Goal: Task Accomplishment & Management: Manage account settings

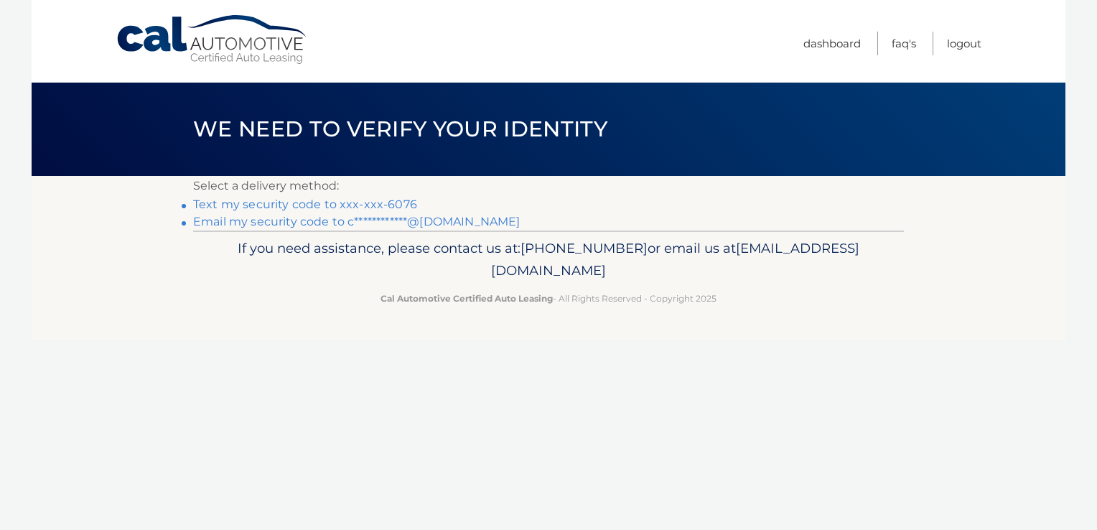
drag, startPoint x: 375, startPoint y: 205, endPoint x: 425, endPoint y: 225, distance: 54.4
click at [375, 205] on link "Text my security code to xxx-xxx-6076" at bounding box center [305, 204] width 224 height 14
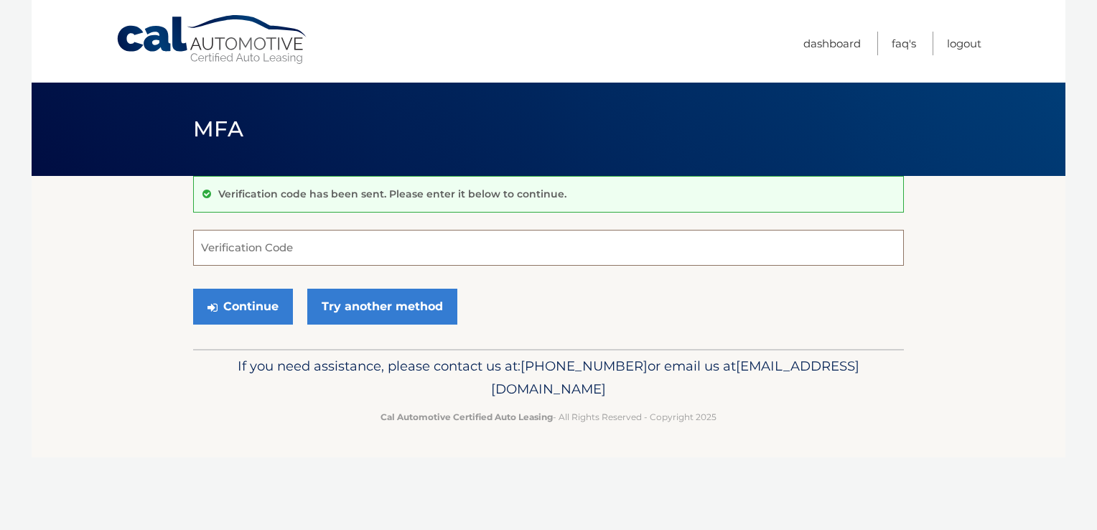
click at [424, 242] on input "Verification Code" at bounding box center [548, 248] width 711 height 36
type input "347234"
click at [265, 307] on button "Continue" at bounding box center [243, 307] width 100 height 36
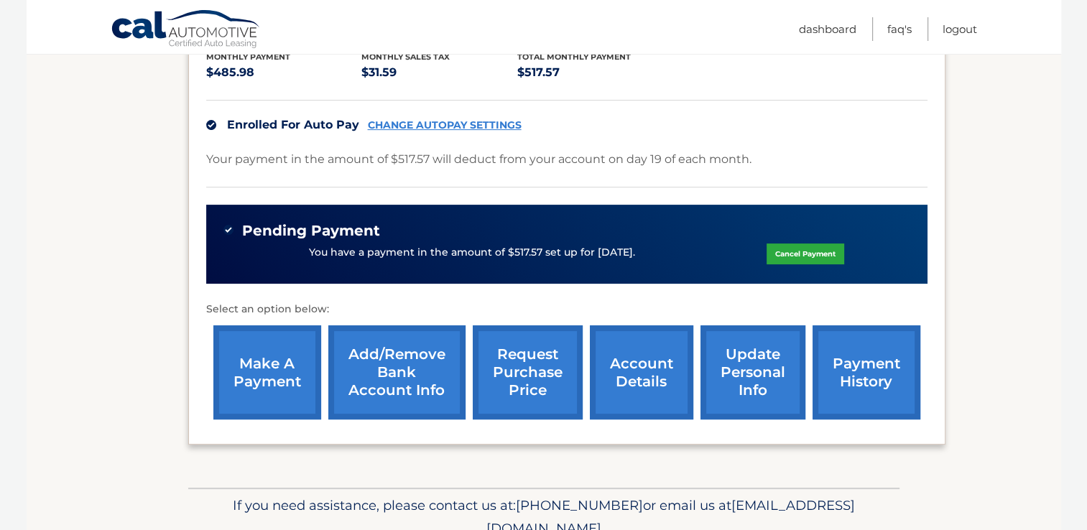
scroll to position [357, 0]
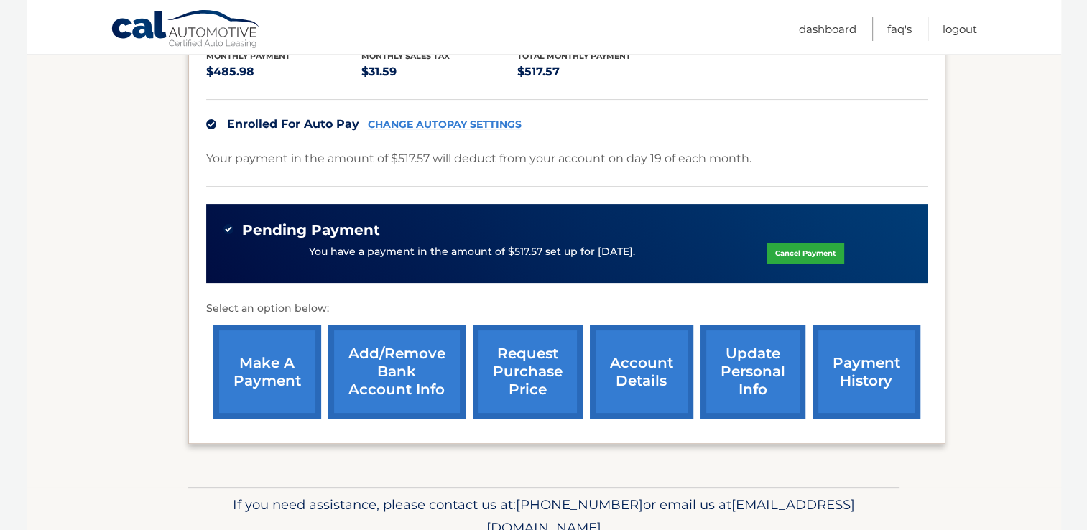
click at [748, 338] on link "update personal info" at bounding box center [752, 372] width 105 height 94
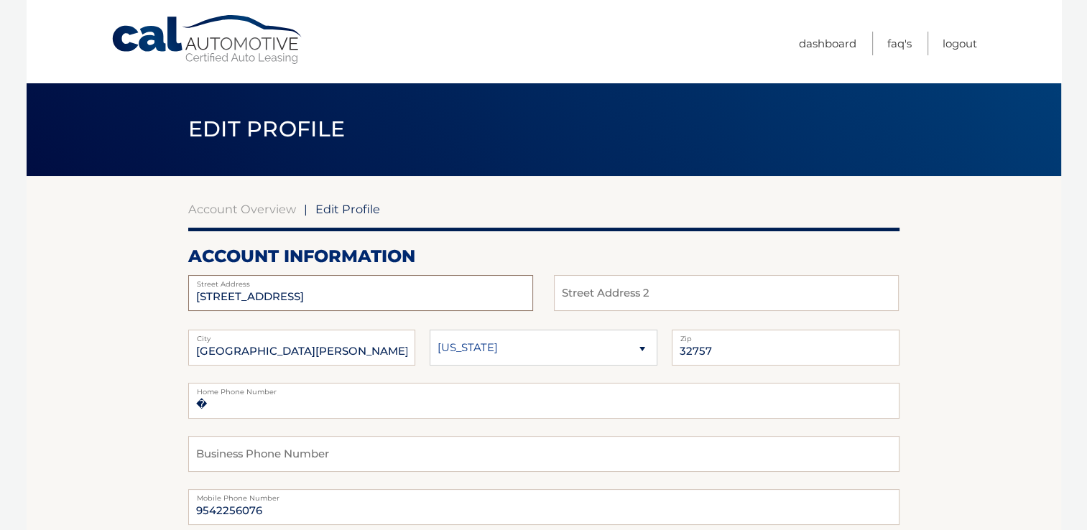
drag, startPoint x: 298, startPoint y: 294, endPoint x: 172, endPoint y: 294, distance: 125.7
type input "[STREET_ADDRESS]"
drag, startPoint x: 289, startPoint y: 294, endPoint x: 359, endPoint y: 294, distance: 70.4
click at [359, 294] on input "6113 RALEIGH ST APT 423" at bounding box center [360, 293] width 345 height 36
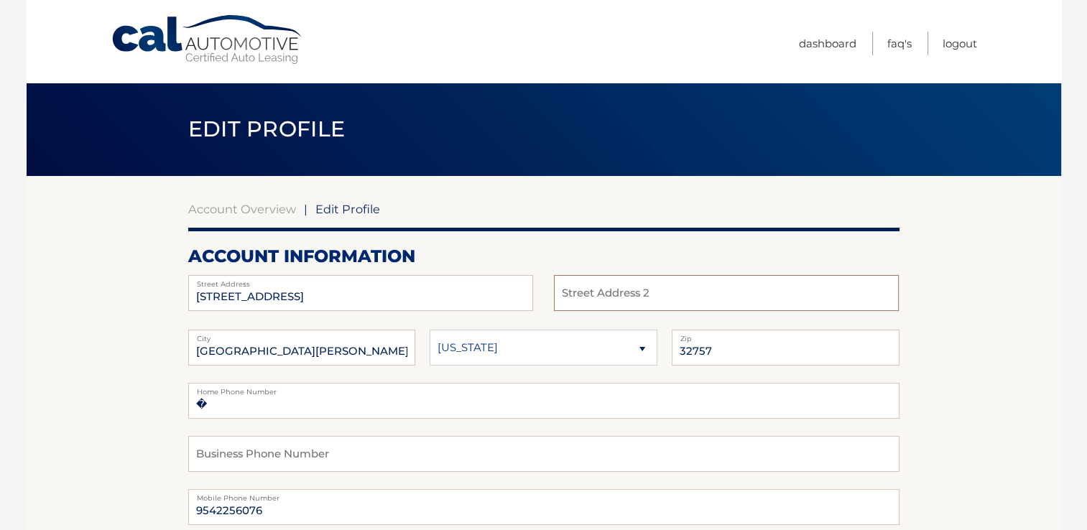
click at [577, 288] on input "text" at bounding box center [726, 293] width 345 height 36
paste input "APT 423"
type input "APT 423"
drag, startPoint x: 291, startPoint y: 294, endPoint x: 354, endPoint y: 292, distance: 63.3
click at [353, 292] on input "6113 RALEIGH ST APT 423" at bounding box center [360, 293] width 345 height 36
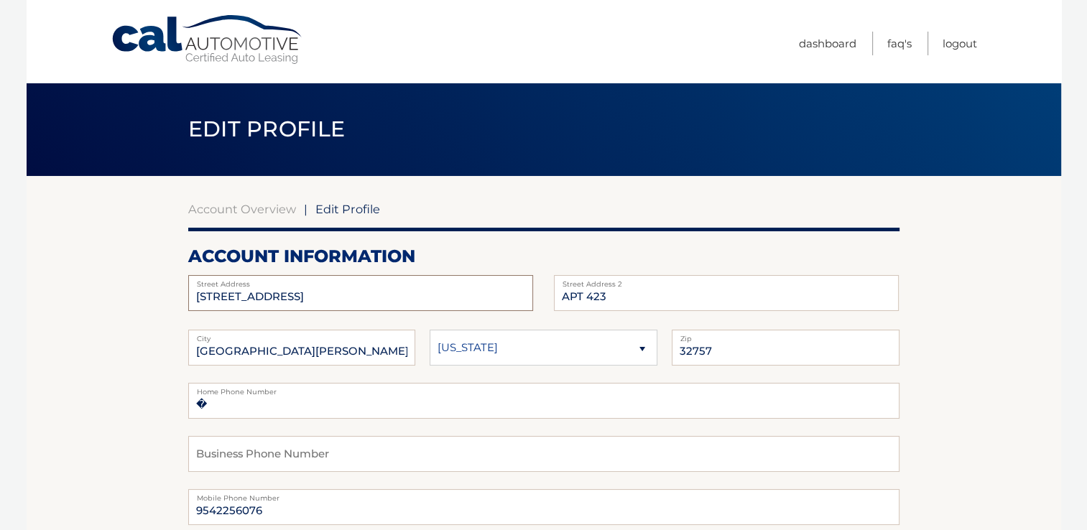
type input "6113 RALEIGH ST"
click at [455, 253] on h2 "account information" at bounding box center [543, 257] width 711 height 22
drag, startPoint x: 290, startPoint y: 351, endPoint x: 160, endPoint y: 347, distance: 130.1
type input "ORLANDO"
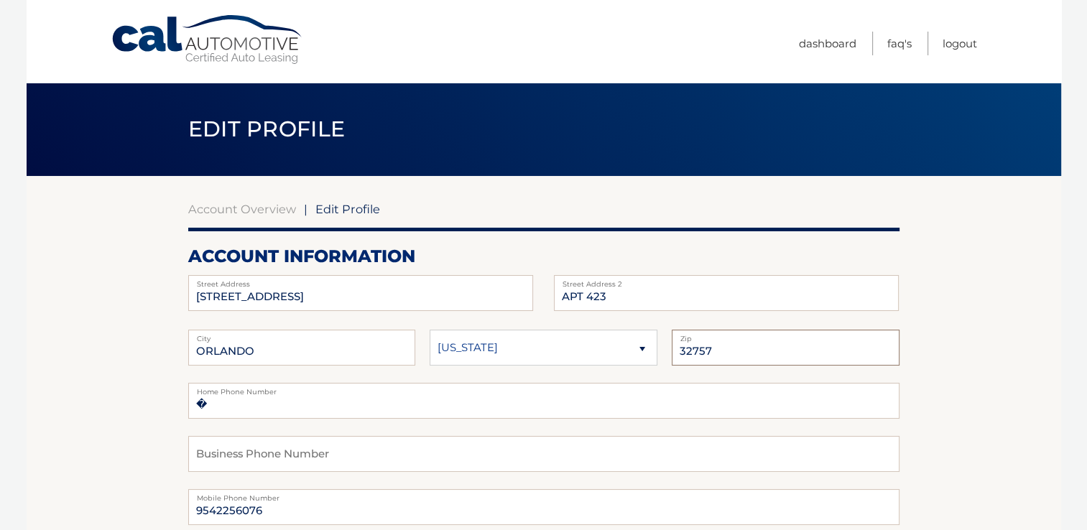
click at [715, 348] on input "32757" at bounding box center [785, 348] width 228 height 36
drag, startPoint x: 715, startPoint y: 348, endPoint x: 658, endPoint y: 355, distance: 57.1
click at [658, 355] on fieldset "ORLANDO City Alaska Alabama Arkansas State 32757 Zip" at bounding box center [543, 356] width 711 height 53
type input "32835"
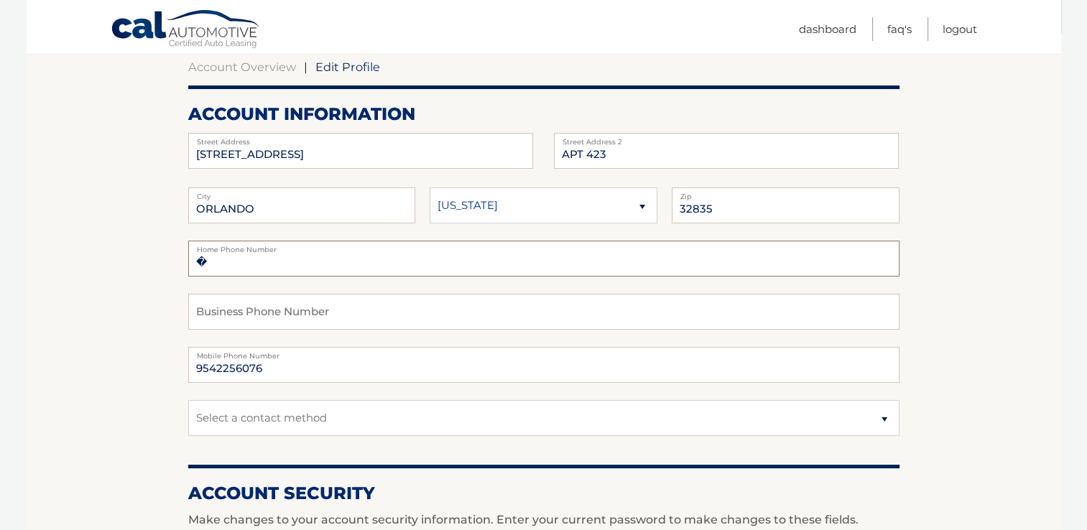
click at [234, 263] on input "�" at bounding box center [543, 259] width 711 height 36
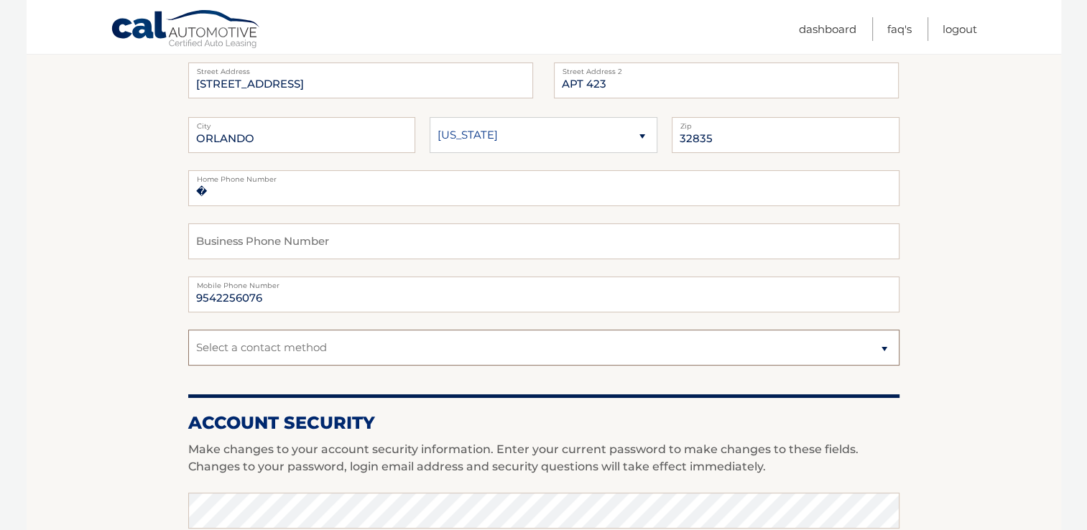
click at [597, 348] on select "Select a contact method Mobile Home" at bounding box center [543, 348] width 711 height 36
click at [615, 341] on select "Select a contact method Mobile Home" at bounding box center [543, 345] width 711 height 36
select select "1"
click at [188, 327] on select "Select a contact method Mobile Home" at bounding box center [543, 345] width 711 height 36
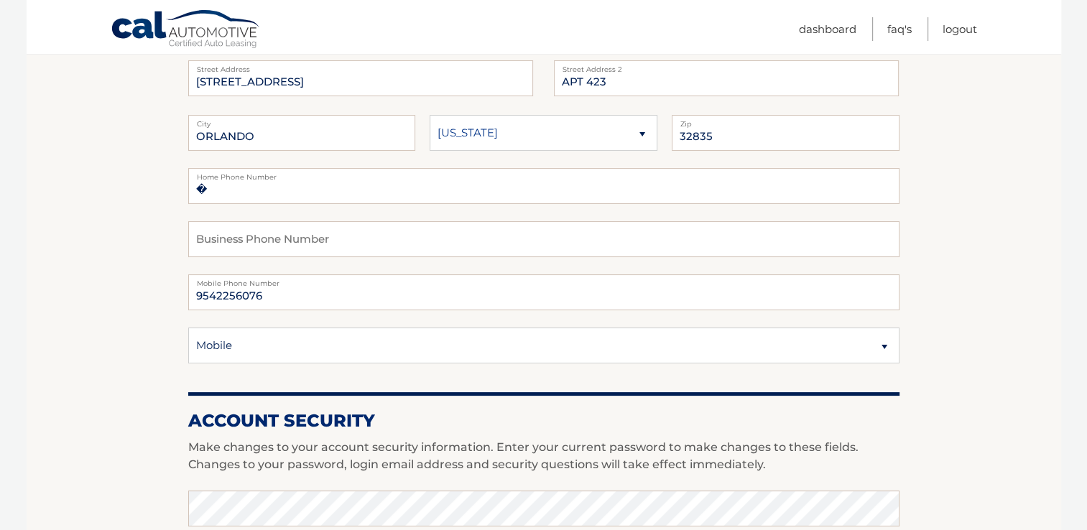
click at [138, 326] on section "Account Overview | Edit Profile account information 6113 RALEIGH ST Street Addr…" at bounding box center [544, 484] width 1034 height 1046
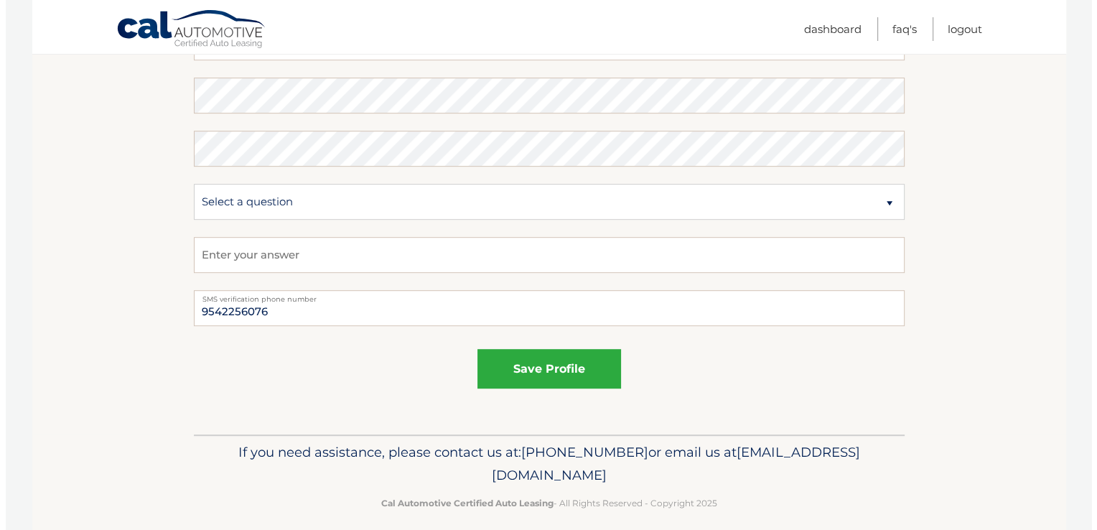
scroll to position [788, 0]
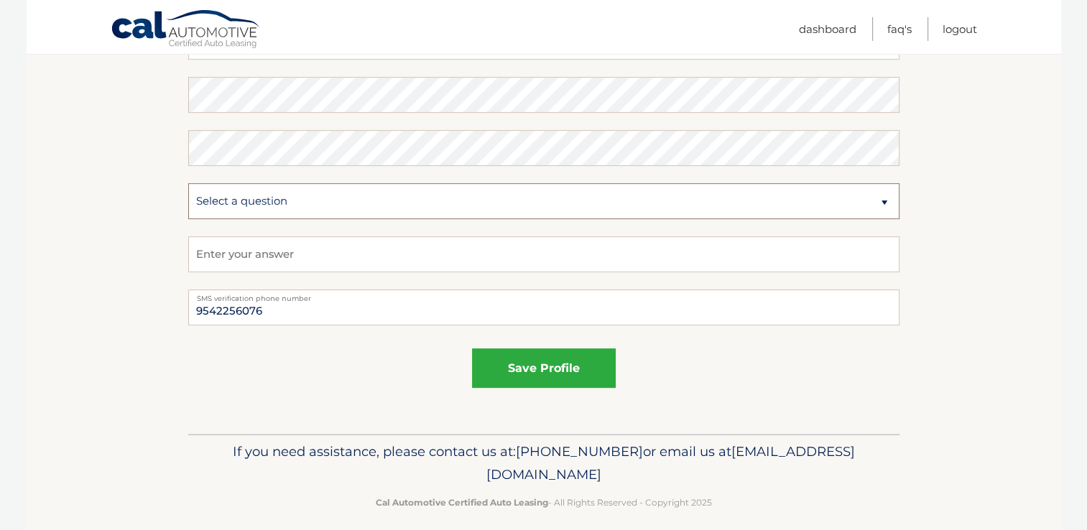
click at [326, 203] on select "Select a question What was the name of your elementary school? What is your mot…" at bounding box center [543, 201] width 711 height 36
click at [556, 373] on button "save profile" at bounding box center [544, 367] width 144 height 39
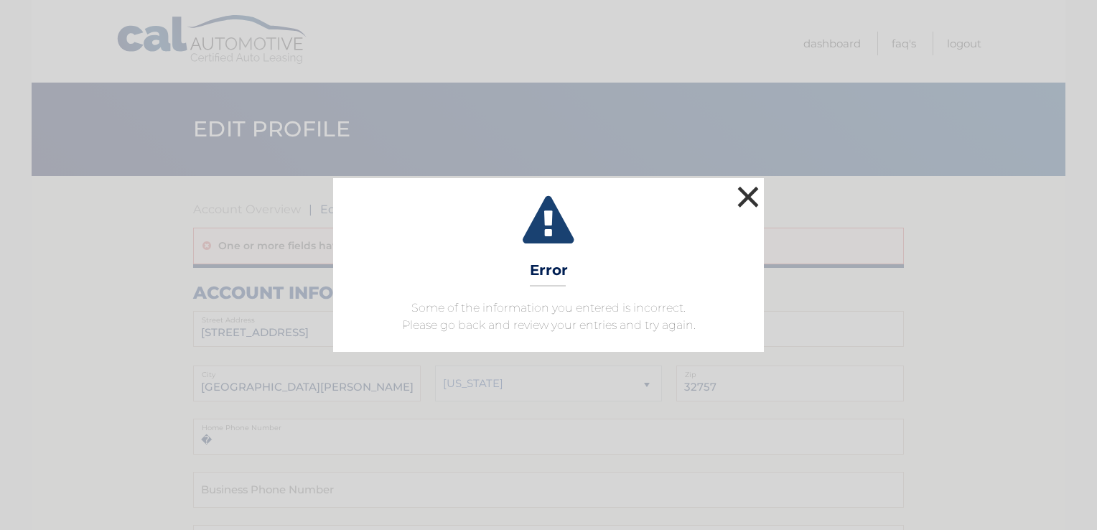
click at [749, 197] on button "×" at bounding box center [748, 196] width 29 height 29
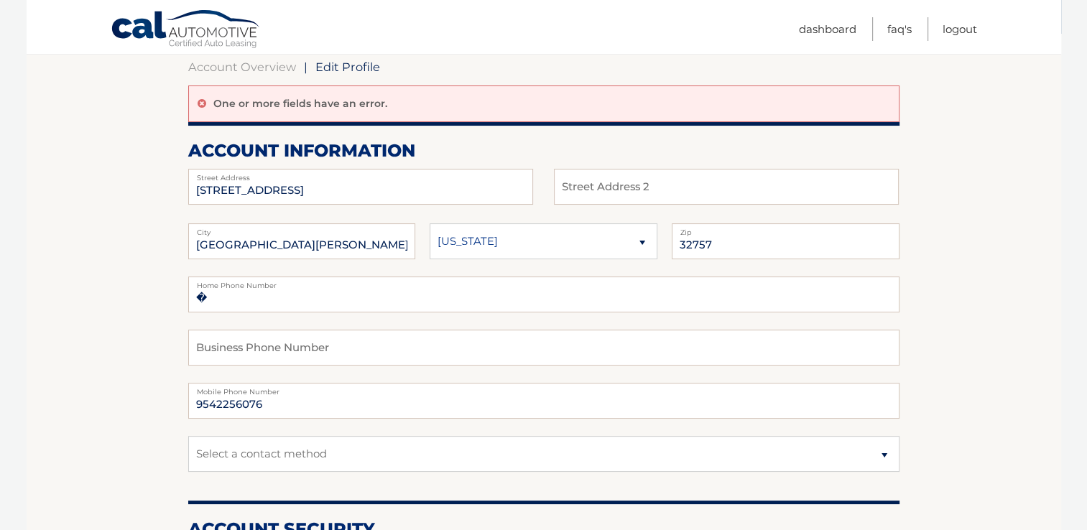
scroll to position [143, 0]
click at [223, 297] on input "�" at bounding box center [543, 294] width 711 height 36
type input "�"
type input "9542256076"
drag, startPoint x: 121, startPoint y: 303, endPoint x: 126, endPoint y: 289, distance: 15.2
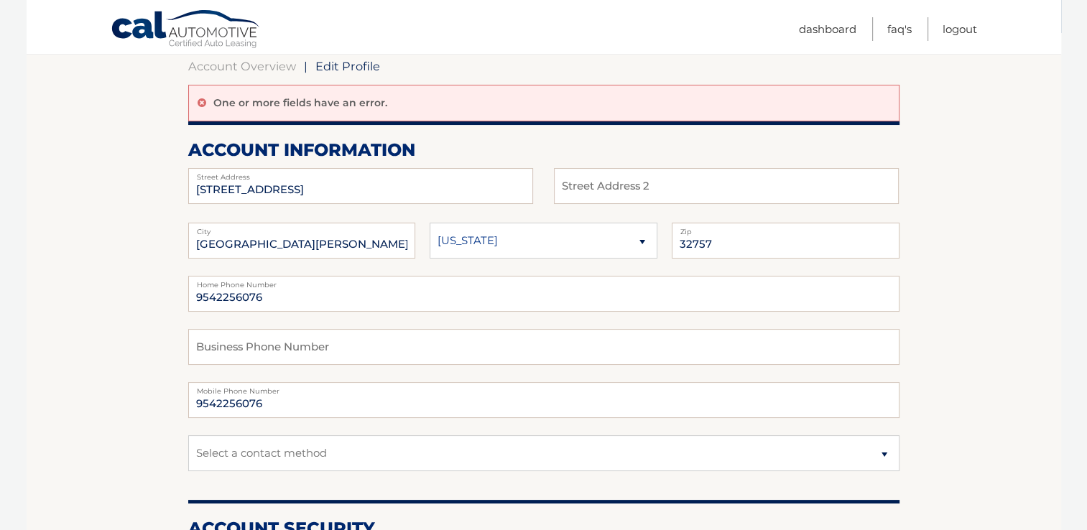
click at [244, 185] on input "1404 E 2ND AVE" at bounding box center [360, 186] width 345 height 36
drag, startPoint x: 291, startPoint y: 189, endPoint x: 169, endPoint y: 190, distance: 121.4
type input "6113 RALEIGH ST"
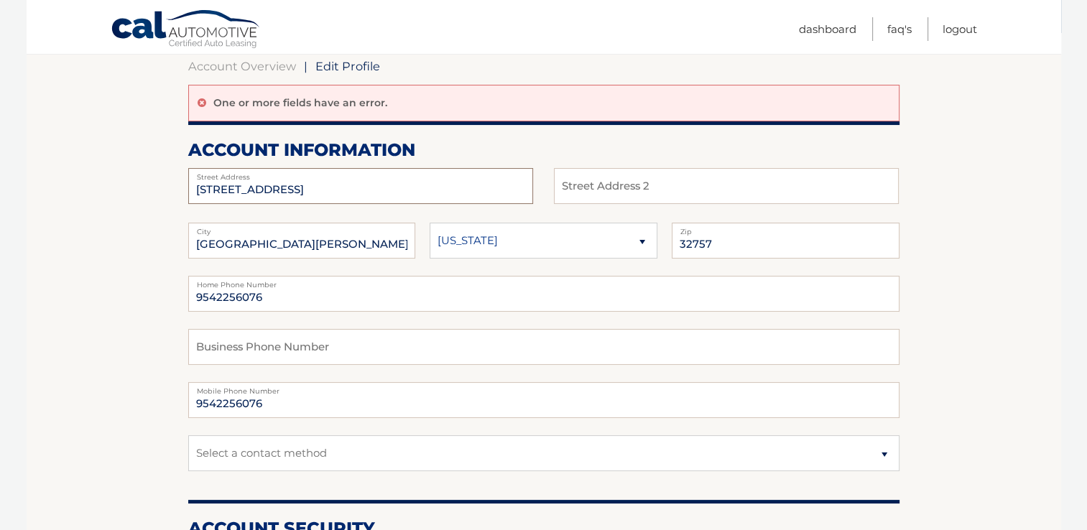
type input "APT 423"
drag, startPoint x: 289, startPoint y: 240, endPoint x: 157, endPoint y: 237, distance: 131.4
type input "ORLANDO"
drag, startPoint x: 715, startPoint y: 240, endPoint x: 656, endPoint y: 239, distance: 58.9
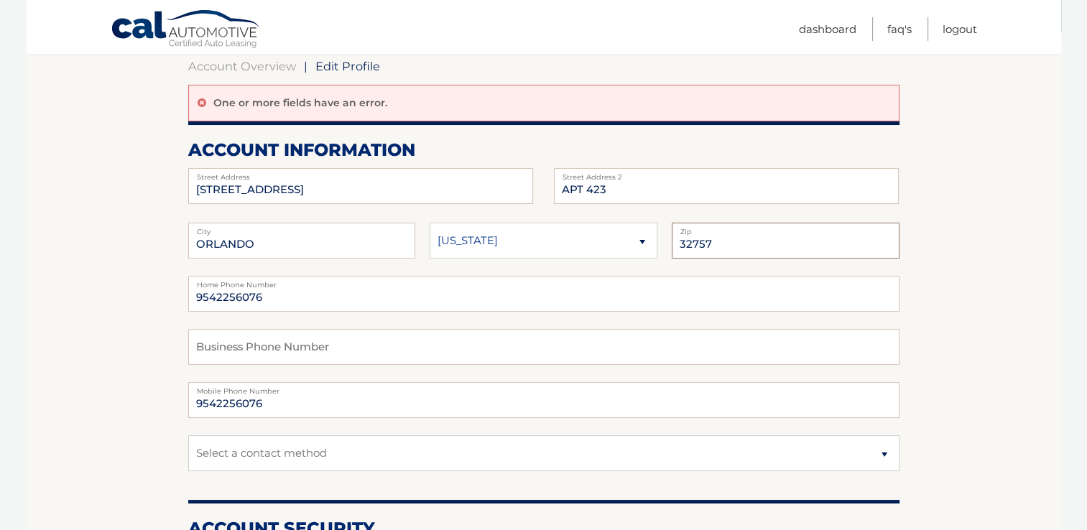
click at [656, 239] on fieldset "ORLANDO City Alaska Alabama Arkansas State 32757 Zip" at bounding box center [543, 249] width 711 height 53
type input "32835"
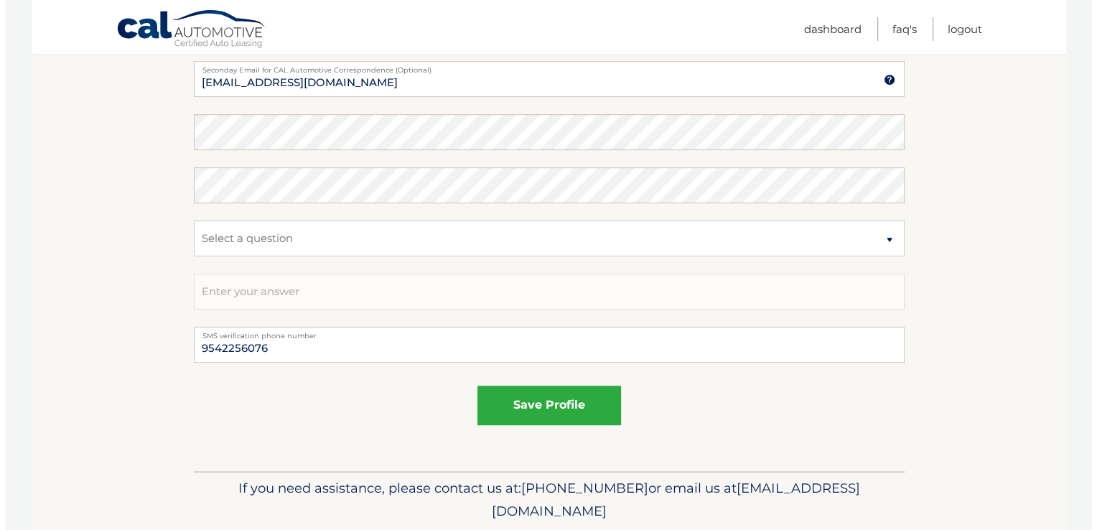
scroll to position [788, 0]
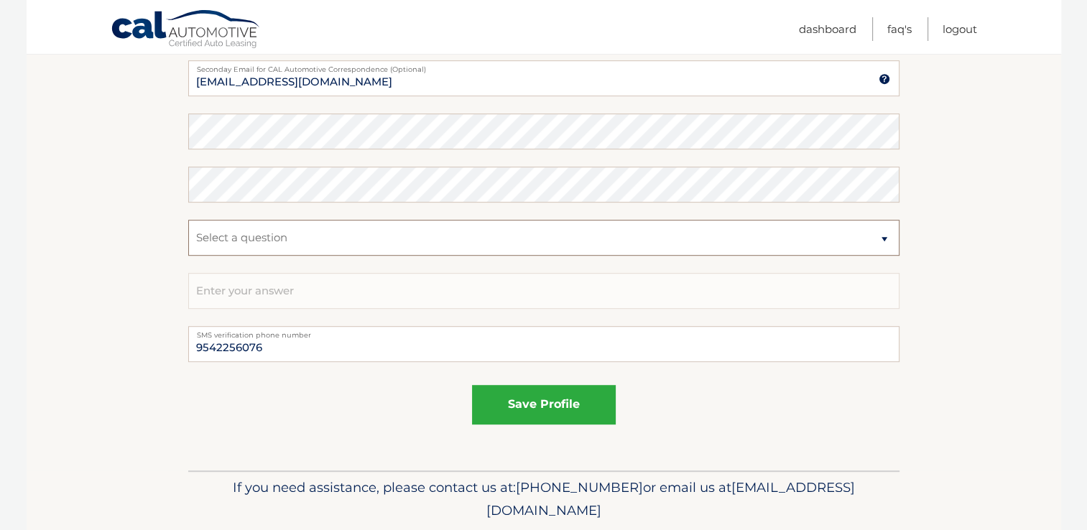
click at [303, 240] on select "Select a question What was the name of your elementary school? What is your mot…" at bounding box center [543, 238] width 711 height 36
select select "4"
click at [188, 220] on select "Select a question What was the name of your elementary school? What is your mot…" at bounding box center [543, 238] width 711 height 36
click at [262, 287] on input "text" at bounding box center [543, 291] width 711 height 36
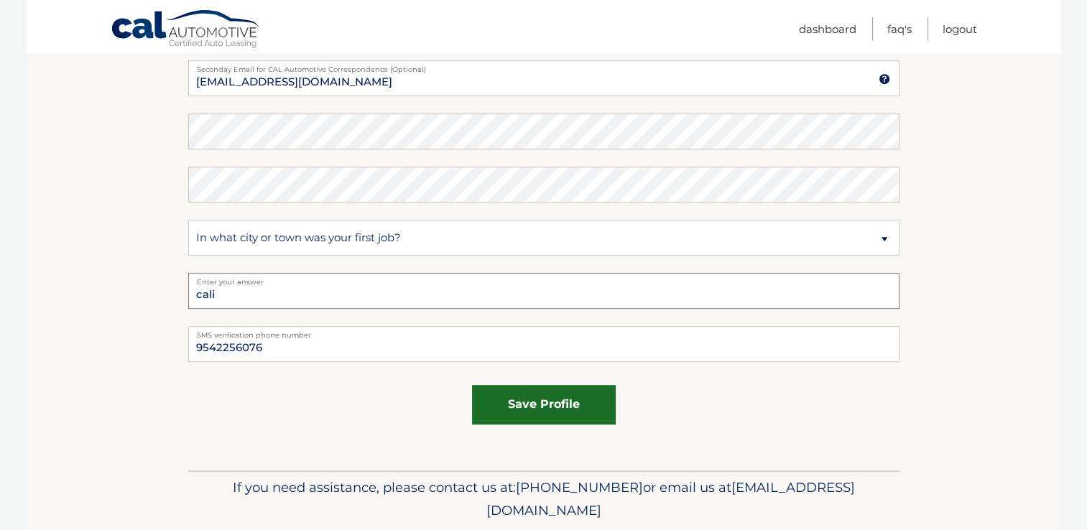
type input "cali"
click at [552, 407] on button "save profile" at bounding box center [544, 404] width 144 height 39
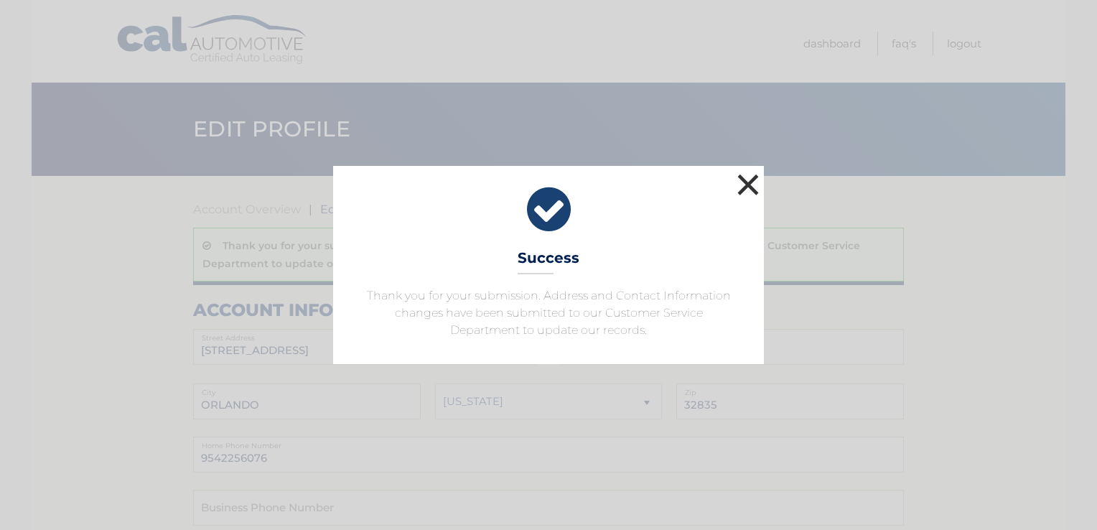
click at [748, 185] on button "×" at bounding box center [748, 184] width 29 height 29
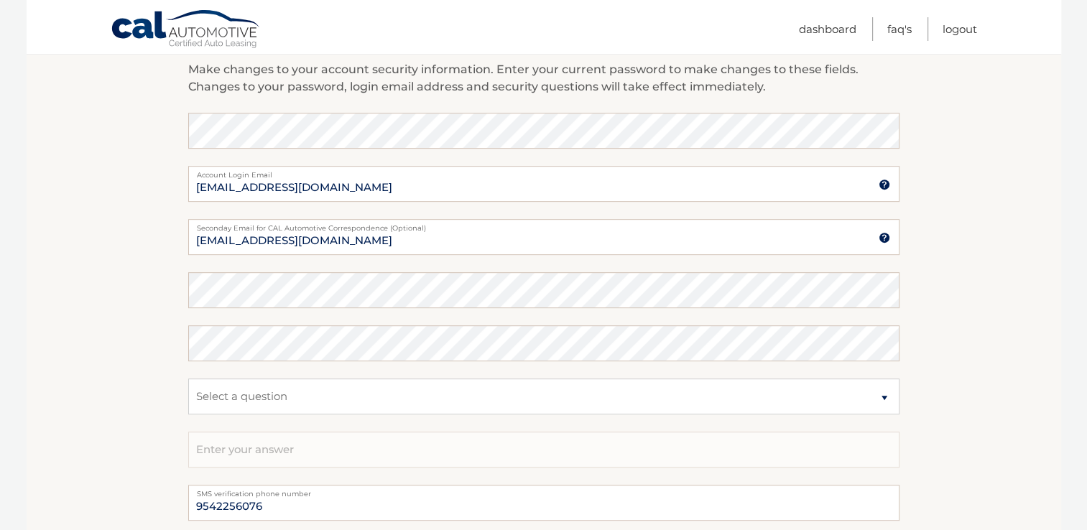
scroll to position [853, 0]
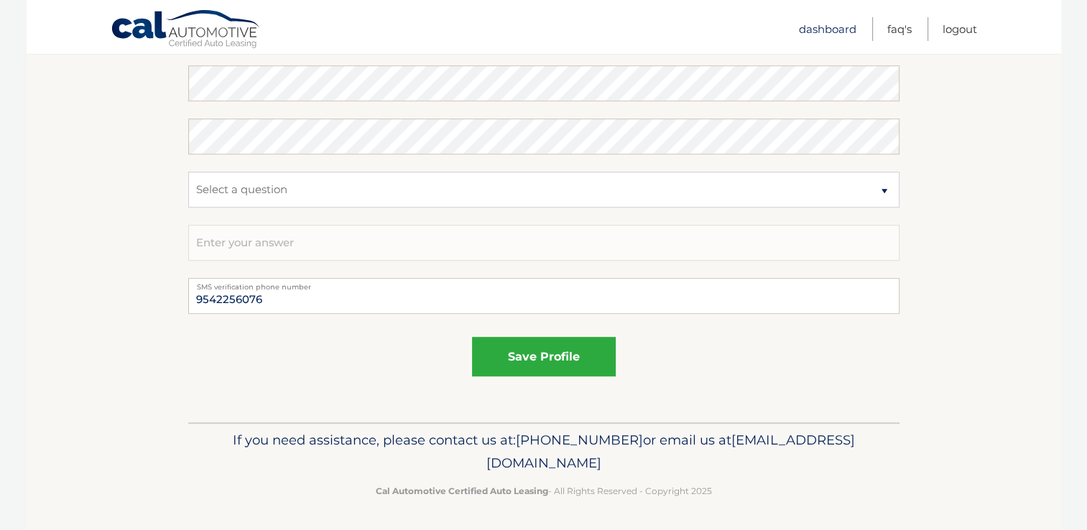
click at [836, 27] on link "Dashboard" at bounding box center [827, 29] width 57 height 24
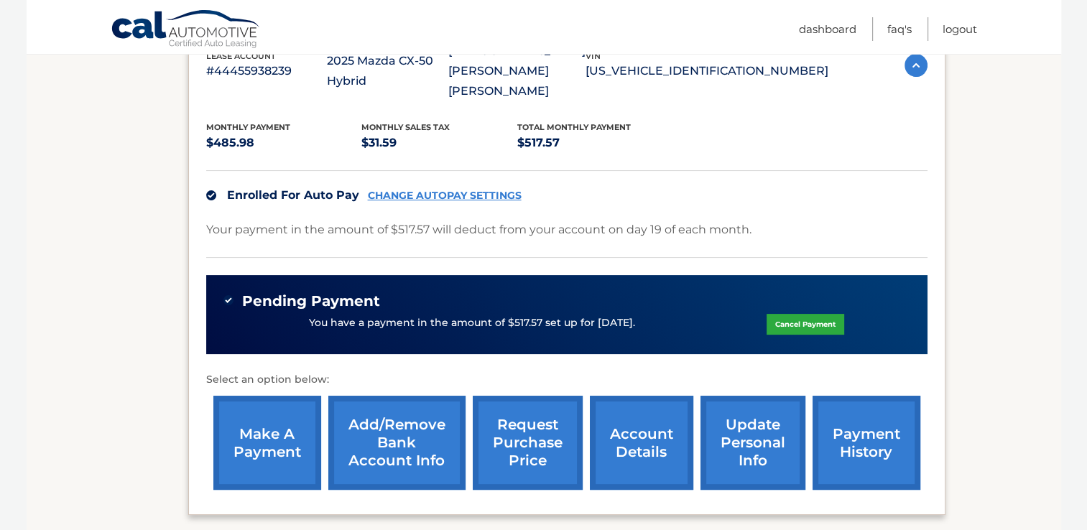
scroll to position [287, 0]
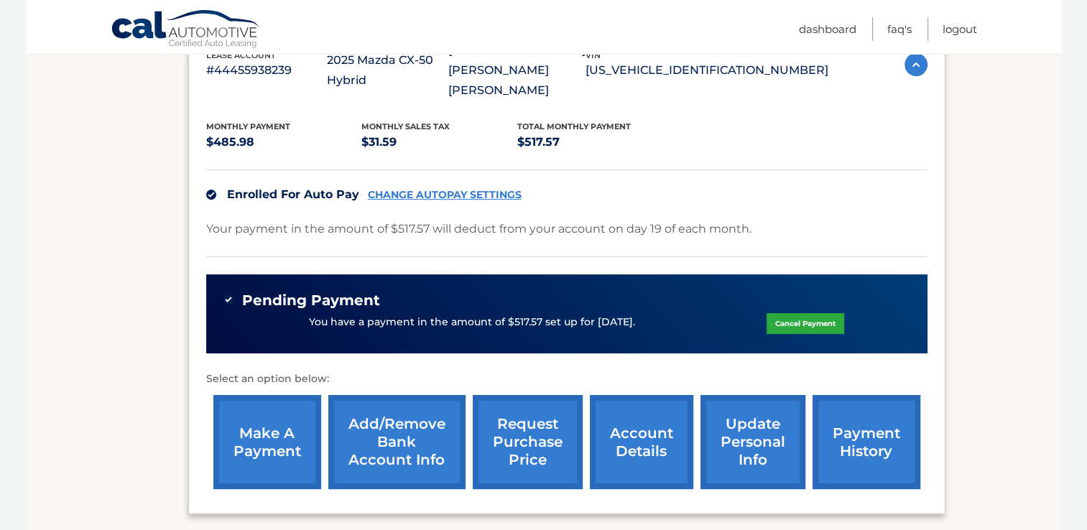
click at [399, 428] on link "Add/Remove bank account info" at bounding box center [396, 442] width 137 height 94
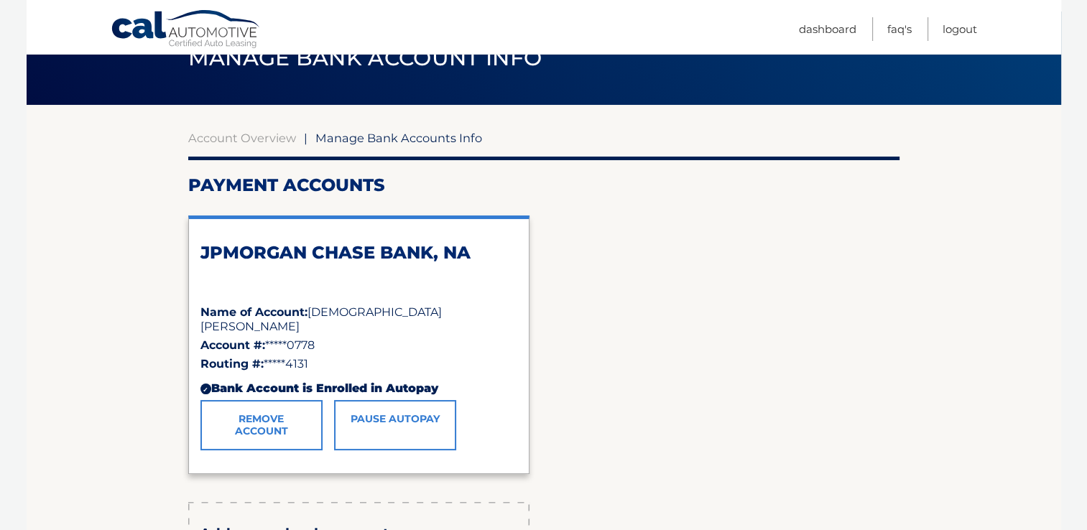
scroll to position [72, 0]
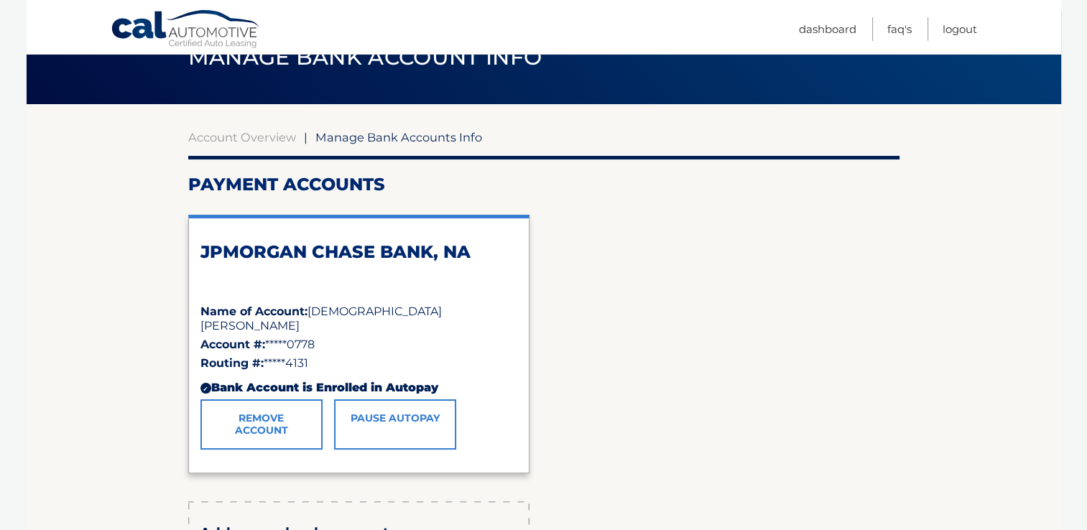
click at [725, 304] on div "JPMORGAN CHASE BANK, NA Name of Account: [DEMOGRAPHIC_DATA][PERSON_NAME] Accoun…" at bounding box center [543, 344] width 711 height 282
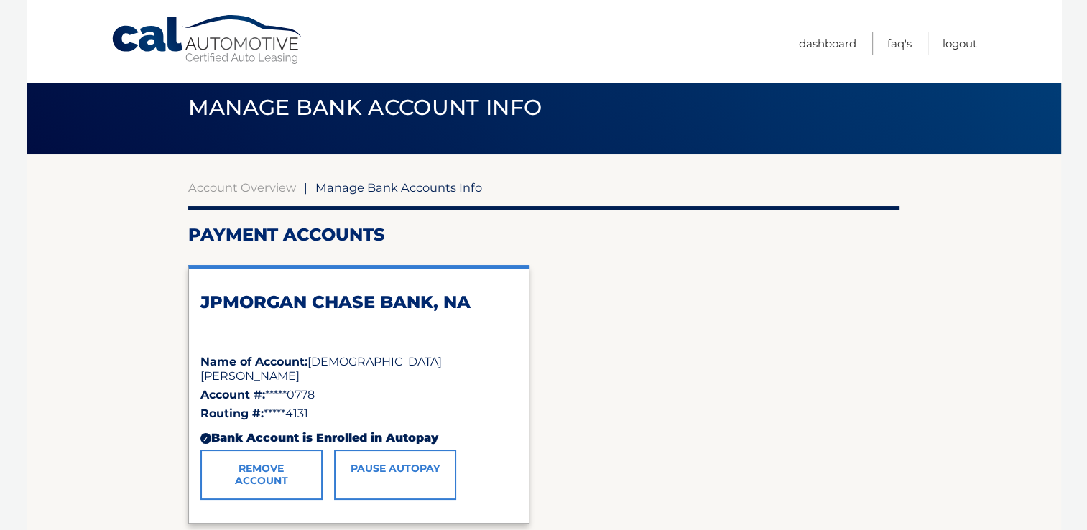
scroll to position [0, 0]
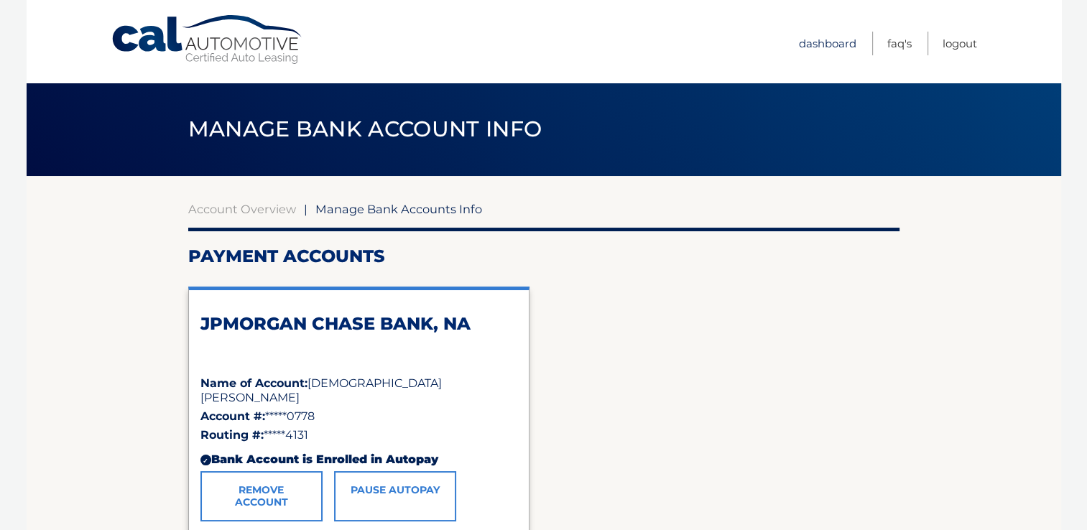
drag, startPoint x: 819, startPoint y: 43, endPoint x: 860, endPoint y: 81, distance: 55.9
click at [819, 43] on link "Dashboard" at bounding box center [827, 44] width 57 height 24
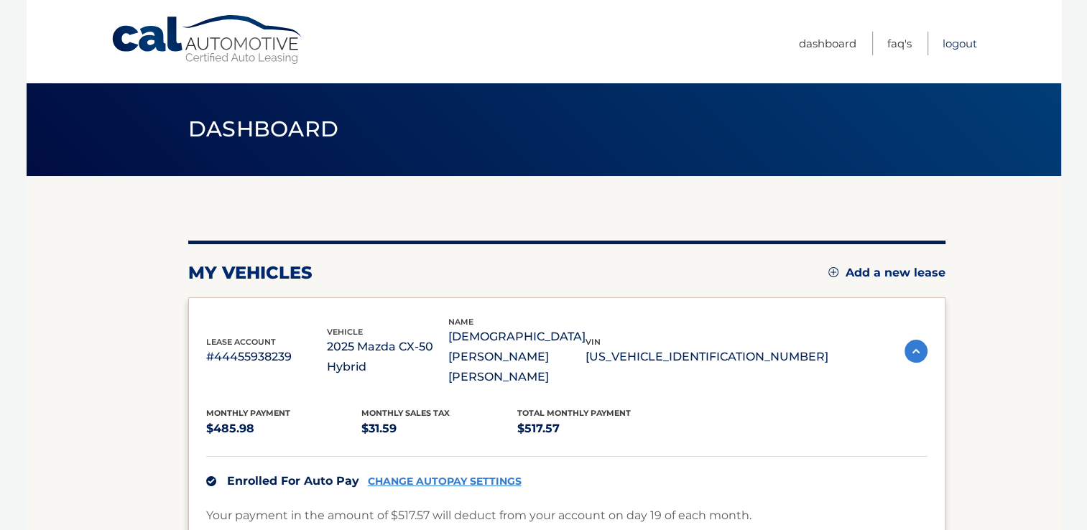
click at [951, 42] on link "Logout" at bounding box center [959, 44] width 34 height 24
